Goal: Task Accomplishment & Management: Manage account settings

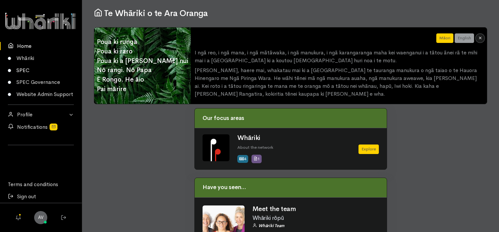
click at [22, 71] on link "SPEC" at bounding box center [41, 70] width 82 height 12
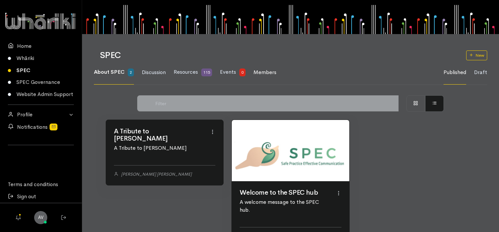
click at [263, 72] on span "Members" at bounding box center [264, 72] width 23 height 7
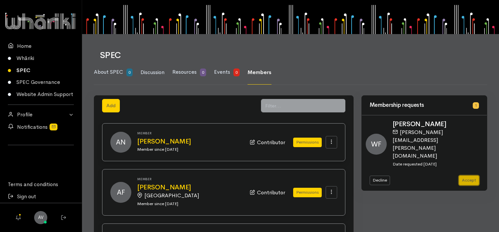
click at [470, 177] on button "Accept" at bounding box center [469, 181] width 20 height 10
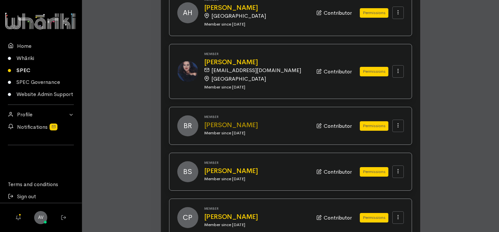
scroll to position [672, 0]
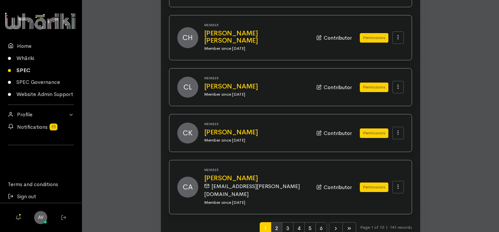
click at [276, 222] on span "2" at bounding box center [276, 228] width 11 height 12
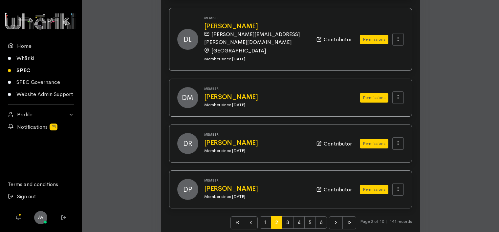
scroll to position [680, 0]
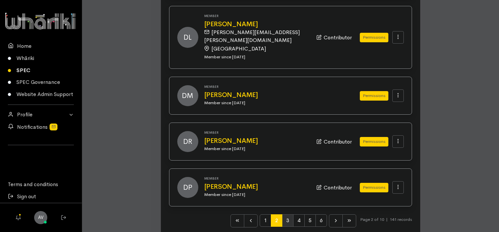
click at [286, 215] on span "3" at bounding box center [287, 221] width 11 height 12
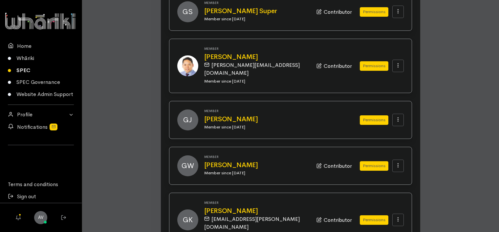
scroll to position [655, 0]
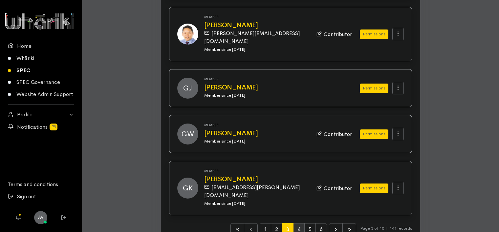
click at [298, 223] on span "4" at bounding box center [298, 229] width 11 height 12
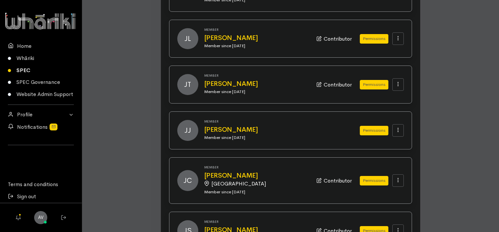
scroll to position [327, 0]
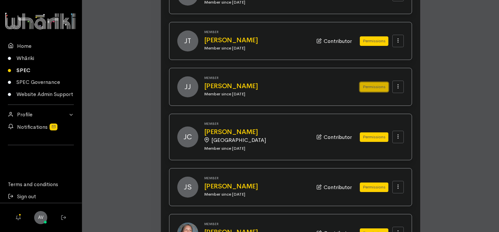
click at [372, 82] on button "Permissions" at bounding box center [373, 87] width 29 height 10
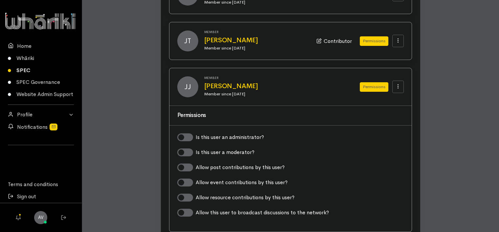
click at [195, 164] on label "Allow post contributions by this user?" at bounding box center [239, 168] width 89 height 8
click at [182, 164] on input "Allow post contributions by this user?" at bounding box center [179, 167] width 5 height 6
checkbox input "true"
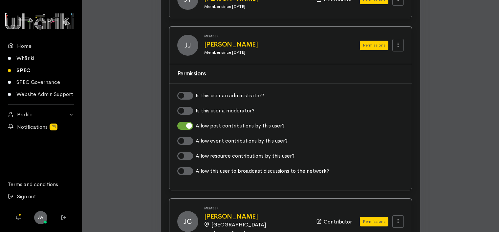
scroll to position [294, 0]
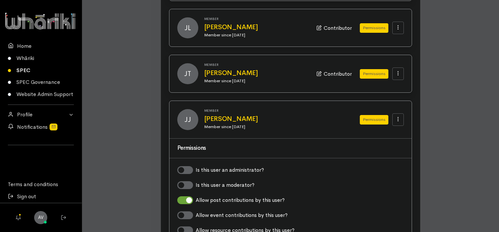
click at [374, 126] on div "JJ Member Jacqui Jones Member since 11 Dec 2023 Permissions" at bounding box center [290, 119] width 242 height 37
click at [379, 115] on button "Permissions" at bounding box center [373, 120] width 29 height 10
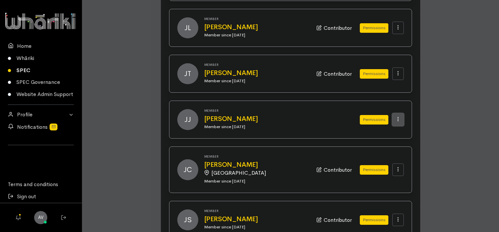
click at [398, 116] on icon at bounding box center [398, 119] width 6 height 6
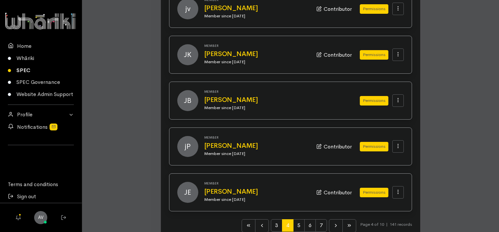
scroll to position [672, 0]
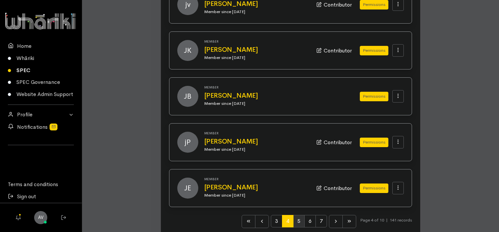
click at [299, 215] on span "5" at bounding box center [298, 221] width 11 height 12
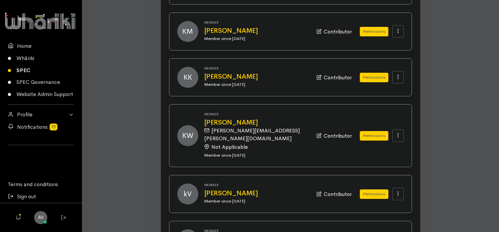
scroll to position [655, 0]
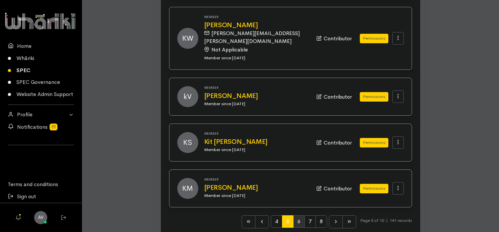
click at [298, 215] on span "6" at bounding box center [298, 221] width 11 height 12
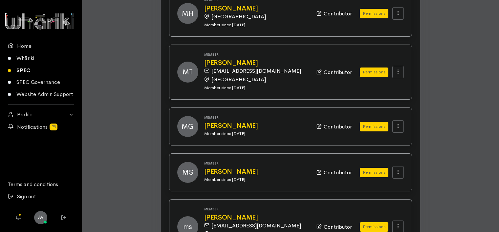
scroll to position [733, 0]
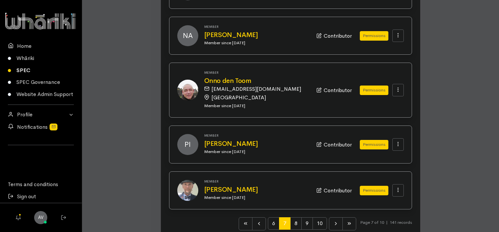
scroll to position [664, 0]
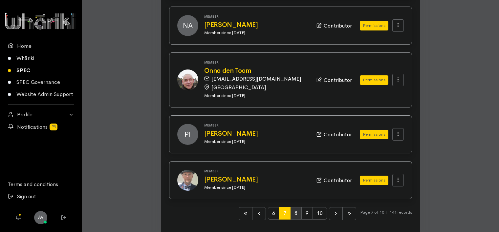
click at [294, 207] on span "8" at bounding box center [295, 213] width 11 height 12
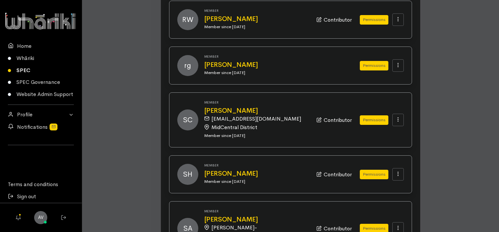
scroll to position [689, 0]
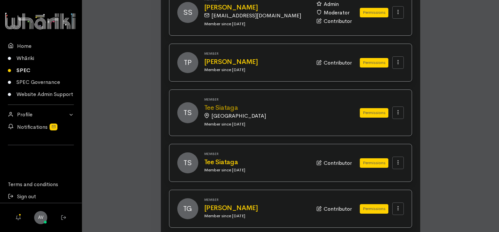
scroll to position [677, 0]
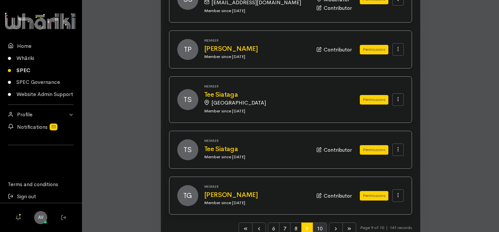
click at [316, 223] on span "10" at bounding box center [319, 229] width 14 height 12
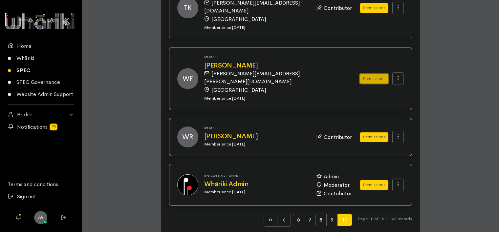
click at [378, 74] on button "Permissions" at bounding box center [373, 79] width 29 height 10
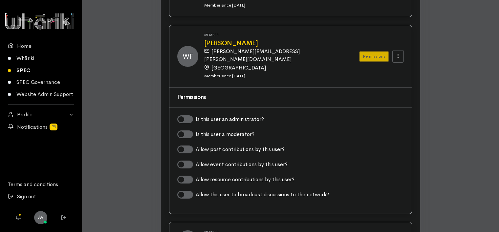
scroll to position [272, 0]
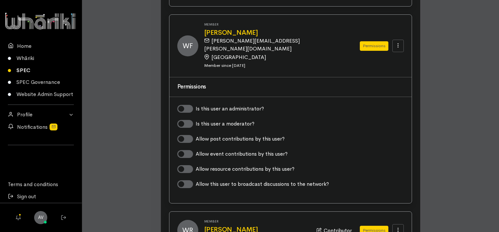
click at [195, 150] on label "Allow event contributions by this user?" at bounding box center [241, 154] width 92 height 8
click at [182, 150] on input "Allow event contributions by this user?" at bounding box center [179, 153] width 5 height 6
checkbox input "true"
click at [195, 180] on label "Allow this user to broadcast discussions to the network?" at bounding box center [261, 184] width 133 height 8
click at [182, 180] on input "Allow this user to broadcast discussions to the network?" at bounding box center [179, 183] width 5 height 6
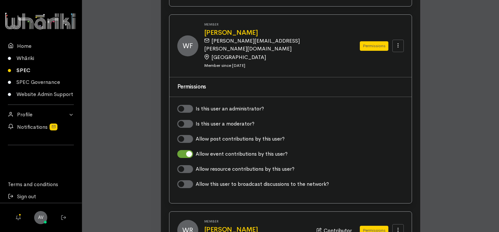
checkbox input "true"
click at [377, 41] on button "Permissions" at bounding box center [373, 46] width 29 height 10
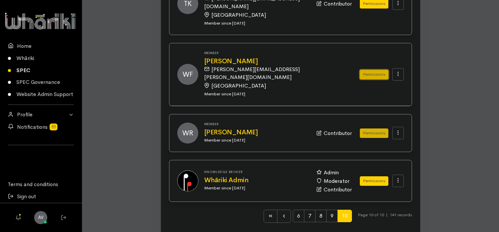
scroll to position [239, 0]
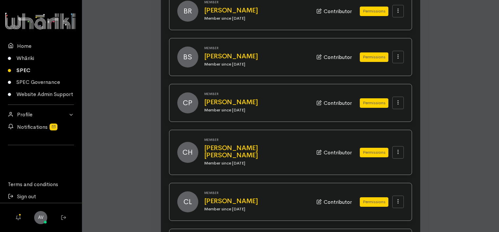
scroll to position [672, 0]
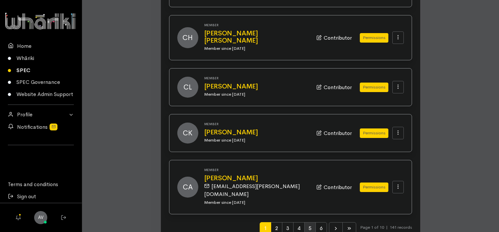
click at [308, 222] on span "5" at bounding box center [309, 228] width 11 height 12
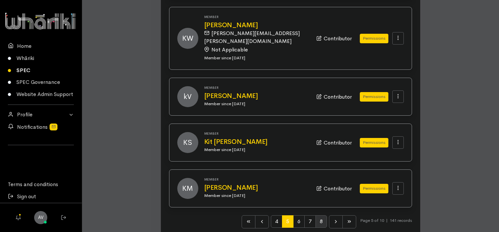
click at [319, 215] on span "8" at bounding box center [320, 221] width 11 height 12
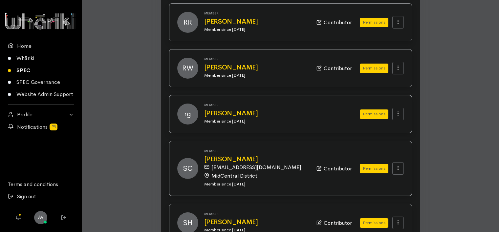
scroll to position [689, 0]
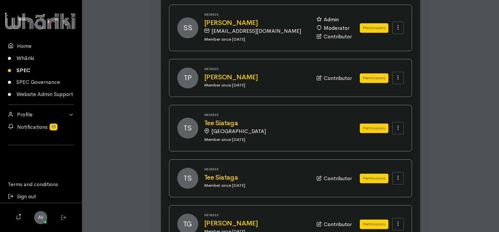
scroll to position [677, 0]
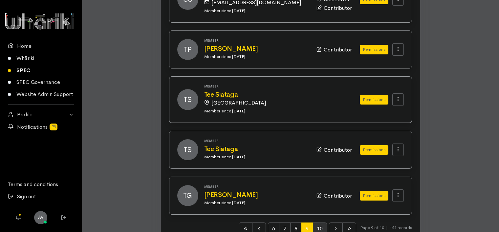
click at [317, 223] on span "10" at bounding box center [319, 229] width 14 height 12
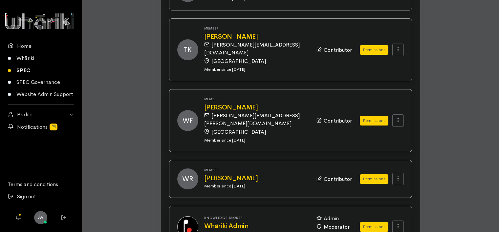
scroll to position [239, 0]
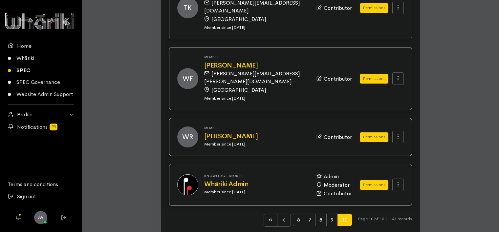
click at [70, 114] on link "Profile" at bounding box center [41, 115] width 82 height 12
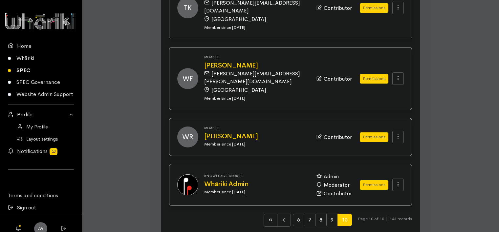
click at [68, 121] on link "Profile" at bounding box center [41, 115] width 82 height 12
